Goal: Obtain resource: Obtain resource

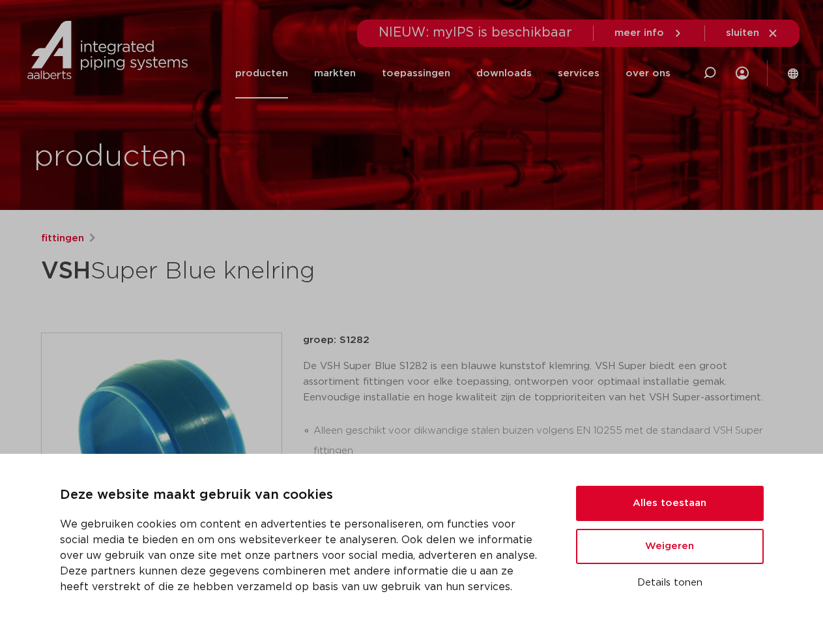
click at [411, 313] on div "fittingen VSH Super Blue knelring groep: S1282 Alleen geschikt voor dikwandige …" at bounding box center [412, 501] width 762 height 541
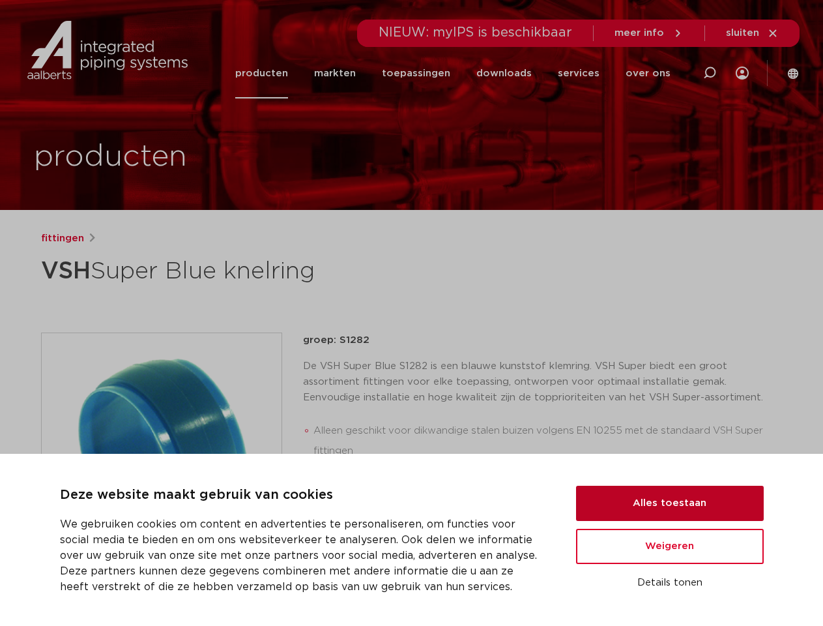
click at [670, 503] on button "Alles toestaan" at bounding box center [670, 502] width 188 height 35
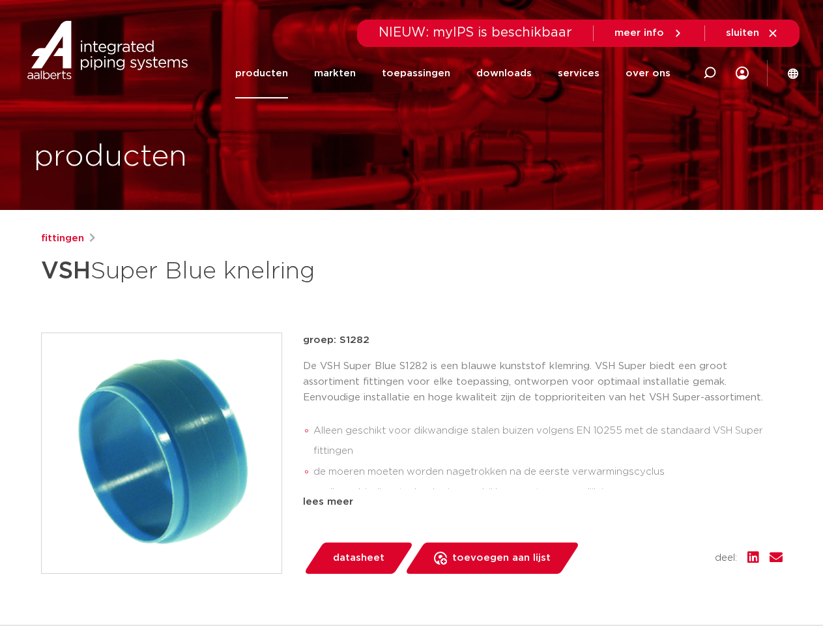
click at [670, 546] on div "datasheet toevoegen aan lijst opslaan in my IPS verwijder uit lijst deel:" at bounding box center [547, 557] width 469 height 31
click at [670, 583] on div "fittingen VSH Super Blue knelring groep: S1282 Alleen geschikt voor dikwandige …" at bounding box center [412, 501] width 762 height 541
click at [459, 73] on li "toepassingen" at bounding box center [416, 73] width 94 height 50
click at [710, 73] on icon at bounding box center [710, 73] width 16 height 16
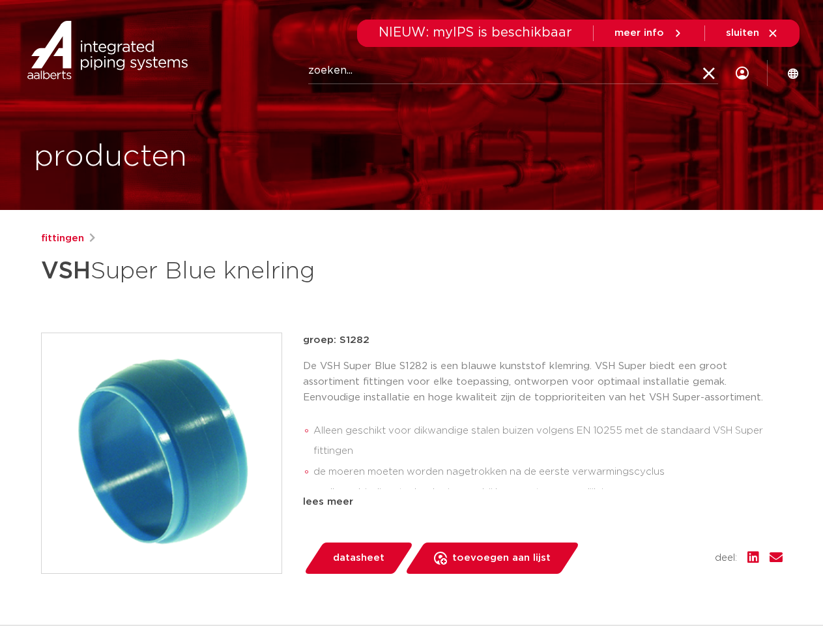
click at [753, 33] on span "sluiten" at bounding box center [742, 33] width 33 height 10
click at [162, 452] on img at bounding box center [162, 453] width 240 height 240
